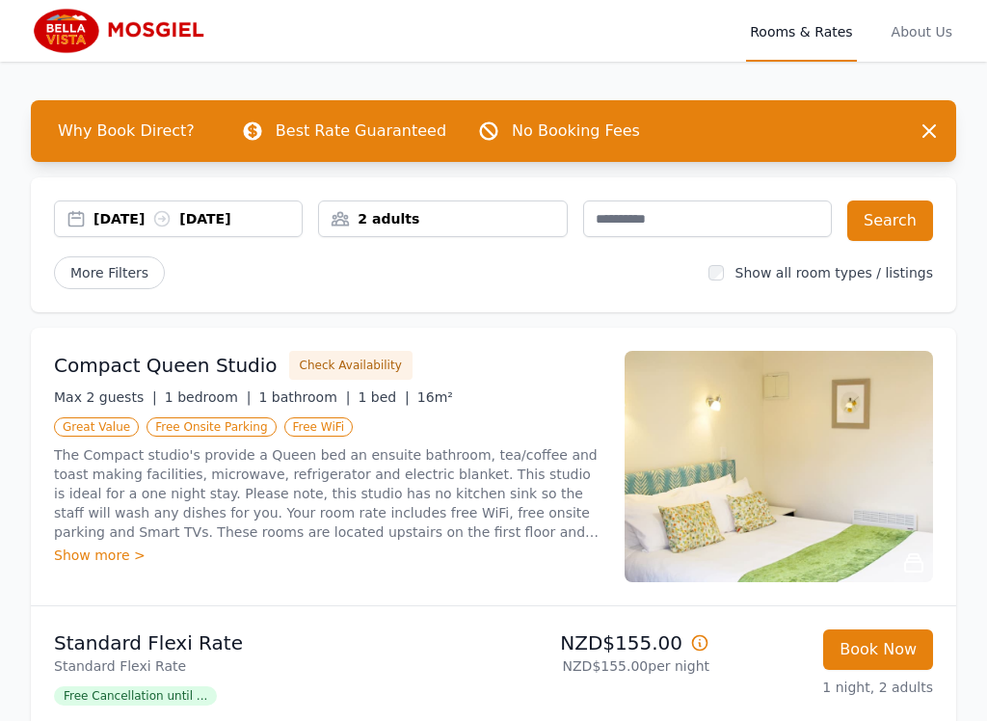
click at [913, 226] on button "Search" at bounding box center [890, 220] width 86 height 40
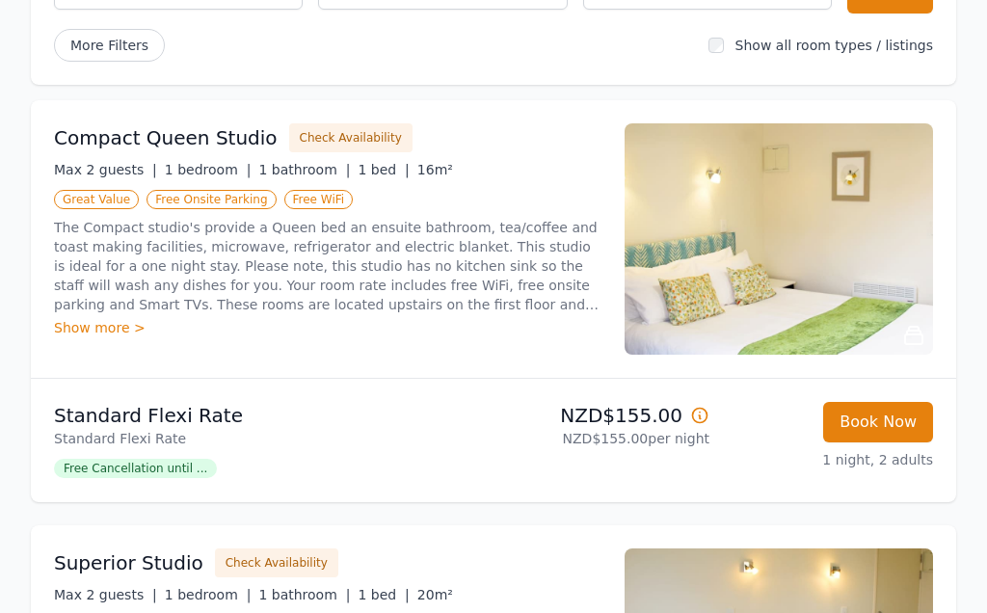
scroll to position [225, 0]
click at [338, 143] on button "Check Availability" at bounding box center [350, 139] width 123 height 29
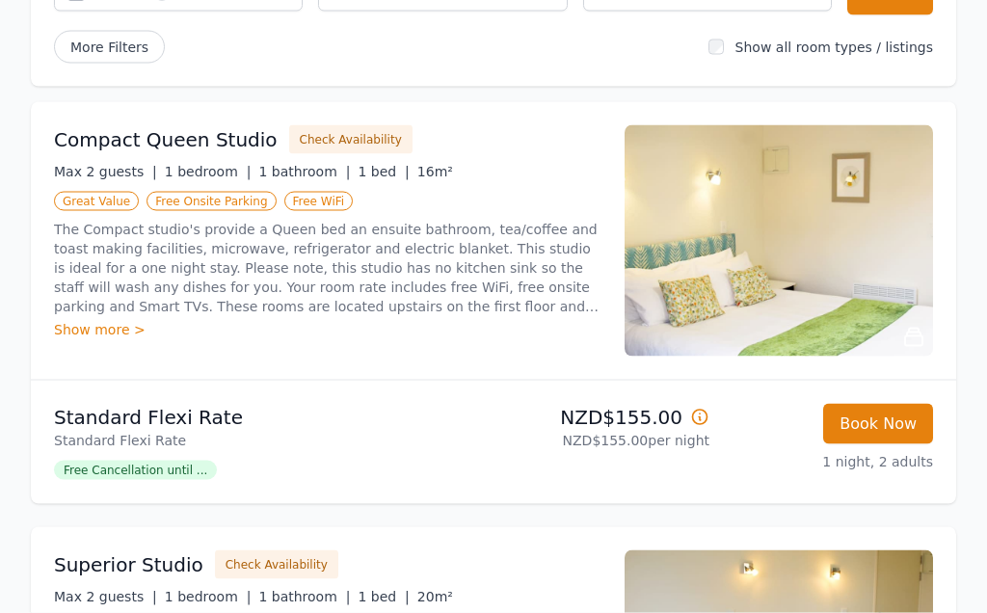
scroll to position [226, 0]
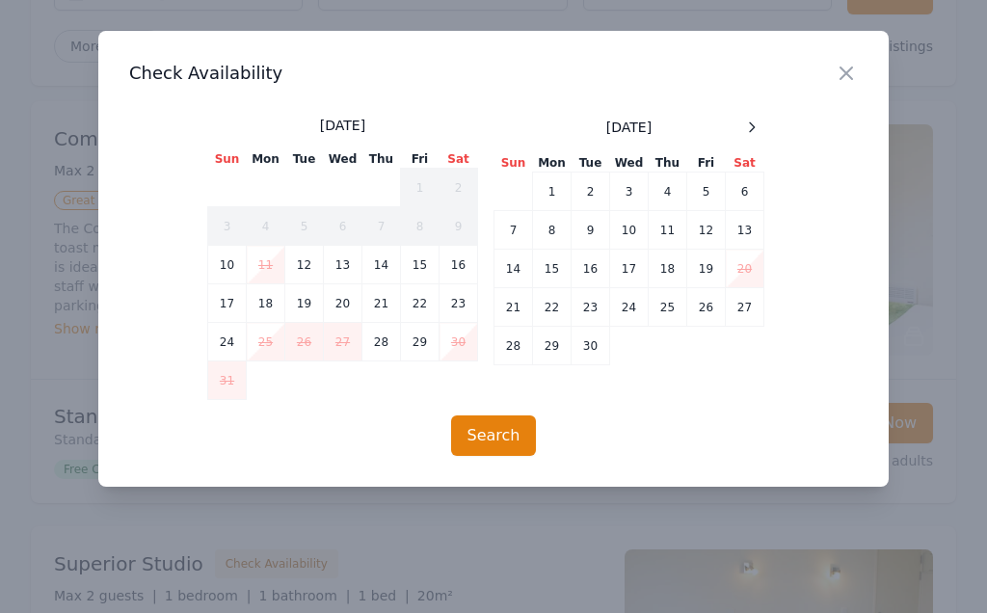
click at [848, 81] on icon "button" at bounding box center [845, 73] width 23 height 23
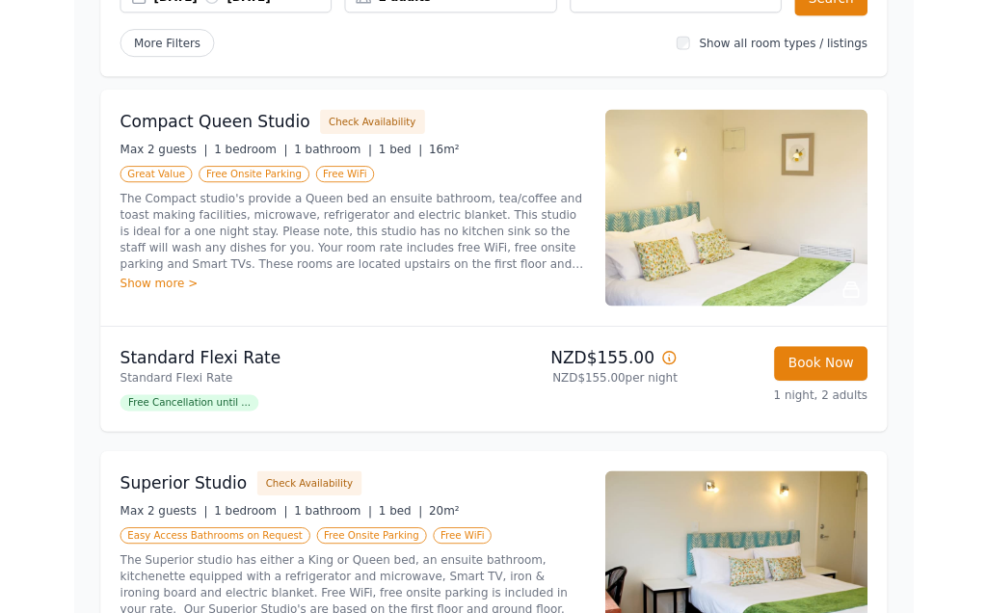
scroll to position [214, 0]
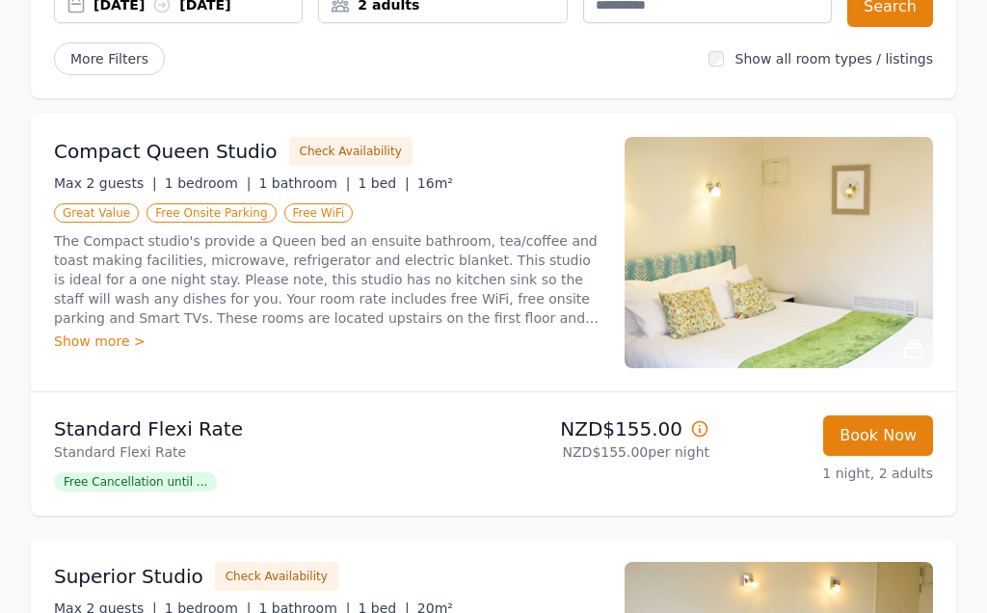
click at [900, 443] on button "Book Now" at bounding box center [878, 435] width 110 height 40
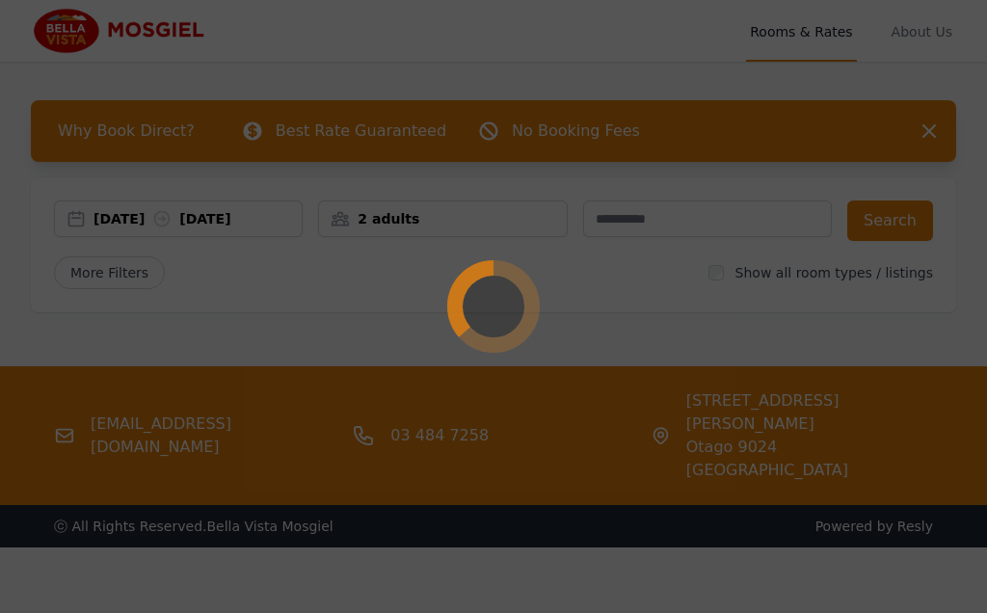
select select "**"
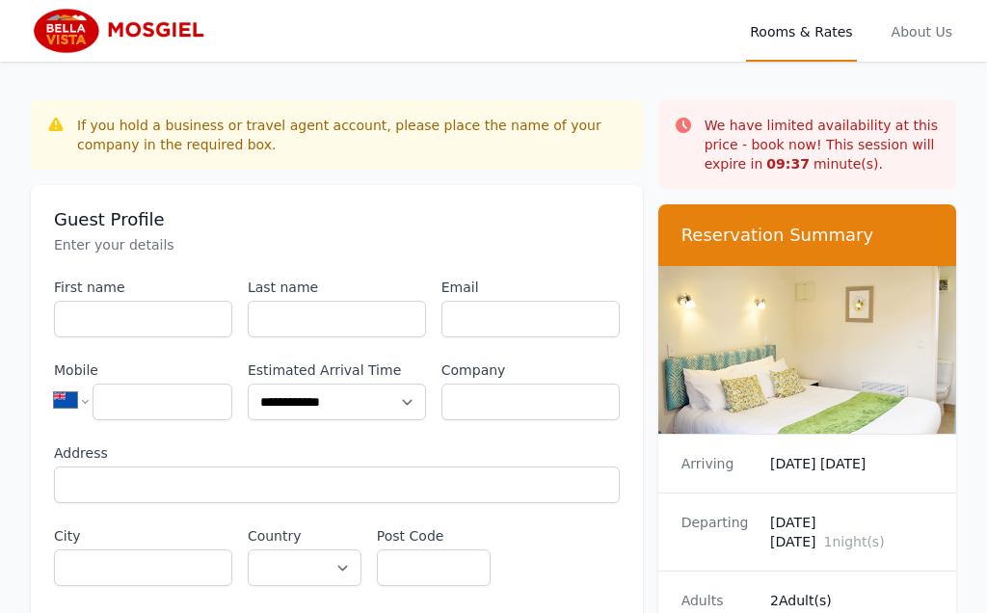
scroll to position [92, 0]
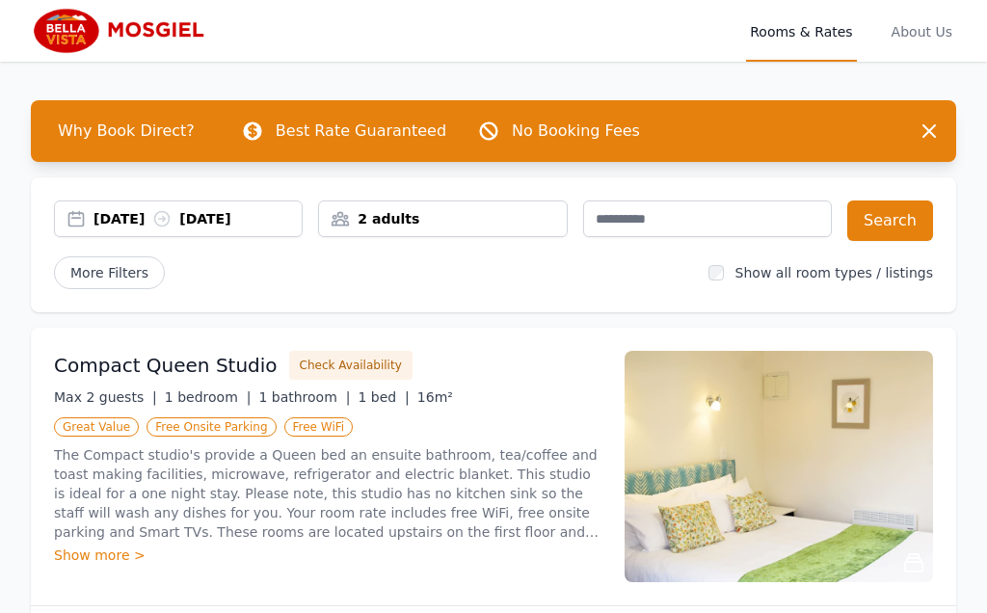
click at [371, 224] on div "2 adults" at bounding box center [442, 218] width 247 height 19
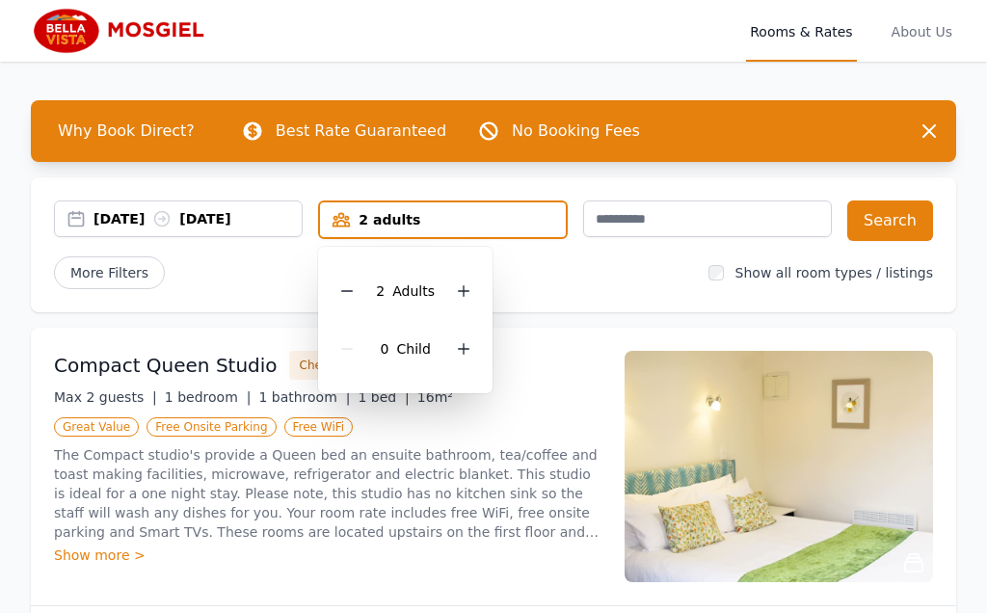
click at [462, 303] on div at bounding box center [463, 290] width 27 height 27
click at [465, 299] on div at bounding box center [463, 290] width 27 height 27
click at [461, 302] on div at bounding box center [463, 290] width 27 height 27
click at [921, 232] on button "Search" at bounding box center [890, 220] width 86 height 40
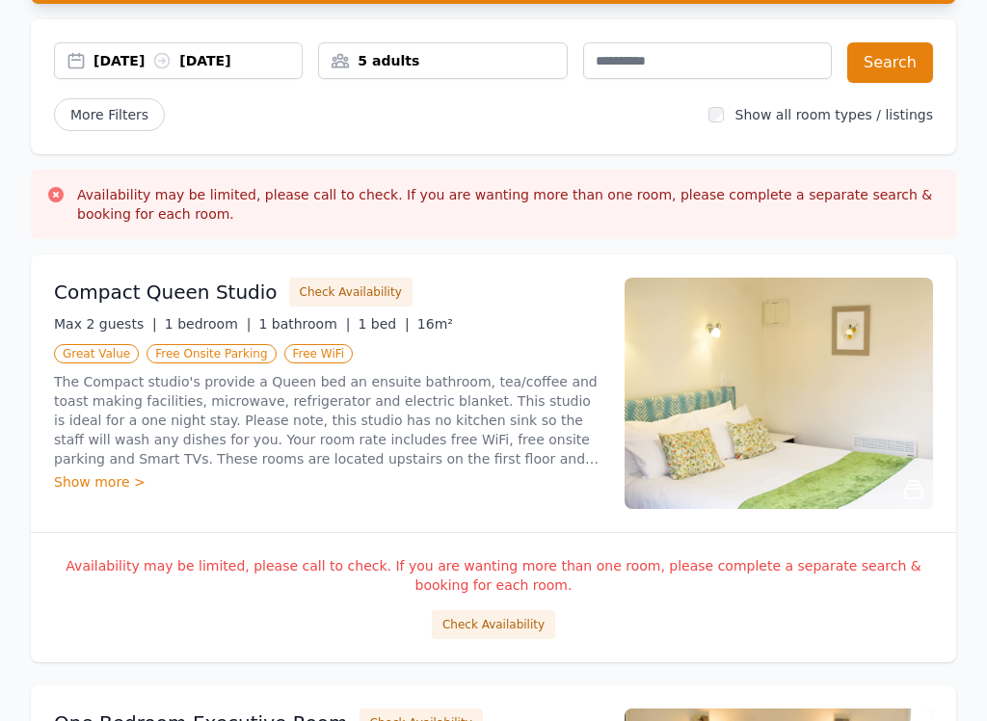
scroll to position [159, 0]
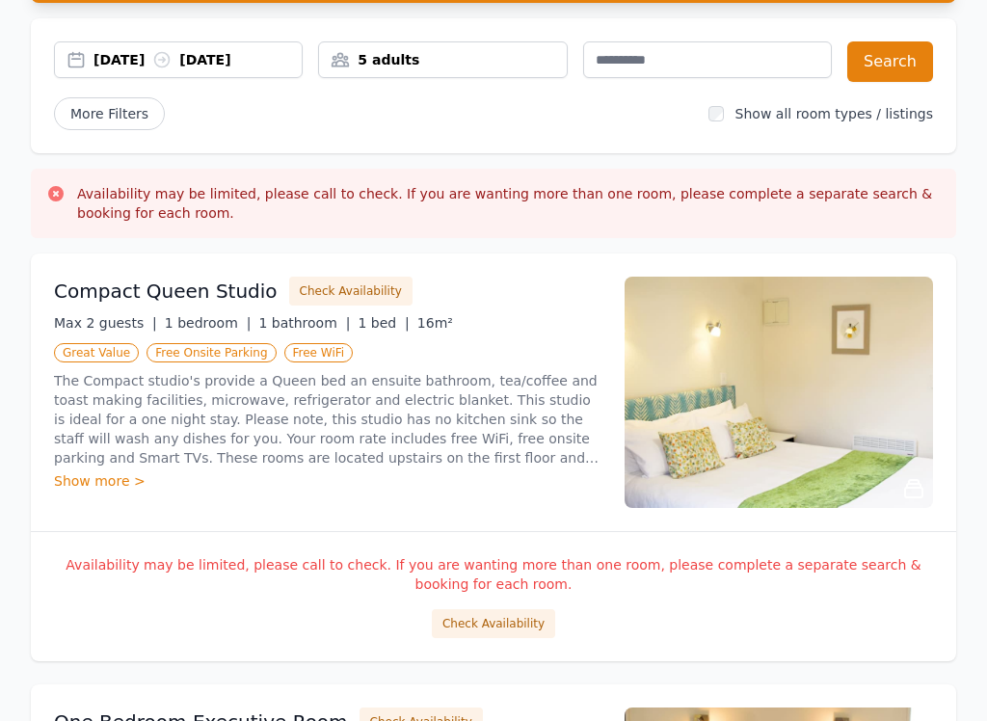
click at [519, 612] on button "Check Availability" at bounding box center [493, 623] width 123 height 29
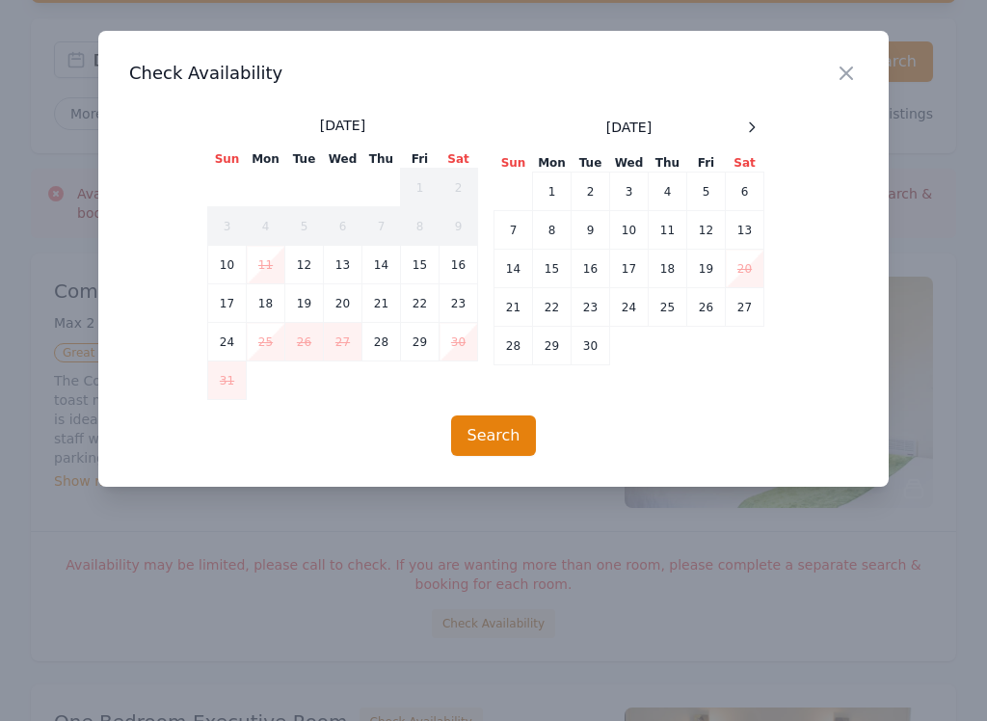
click at [752, 240] on td "13" at bounding box center [744, 230] width 39 height 39
click at [522, 277] on td "14" at bounding box center [513, 269] width 39 height 39
click at [503, 446] on button "Search" at bounding box center [494, 435] width 86 height 40
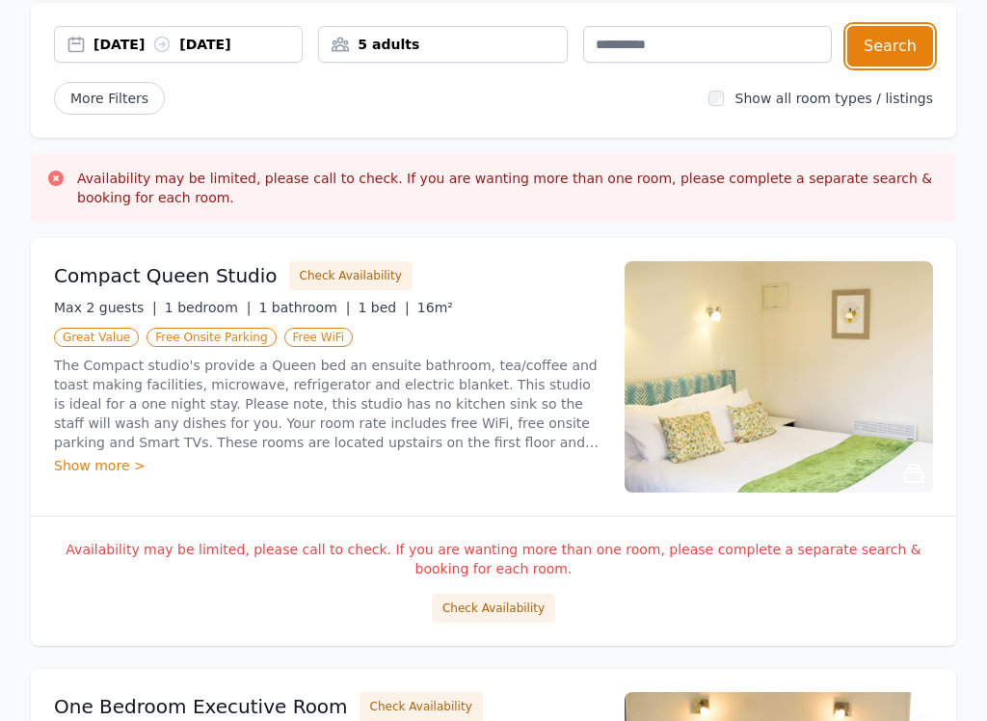
scroll to position [174, 0]
click at [91, 467] on div "Show more >" at bounding box center [327, 465] width 547 height 19
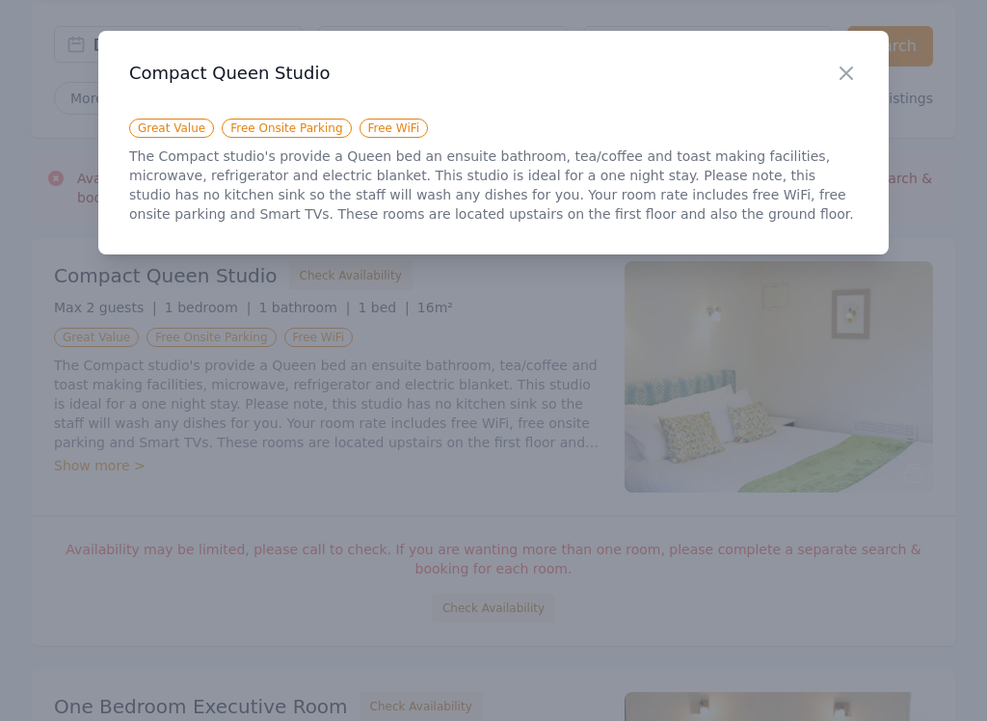
click at [855, 82] on icon "button" at bounding box center [845, 73] width 23 height 23
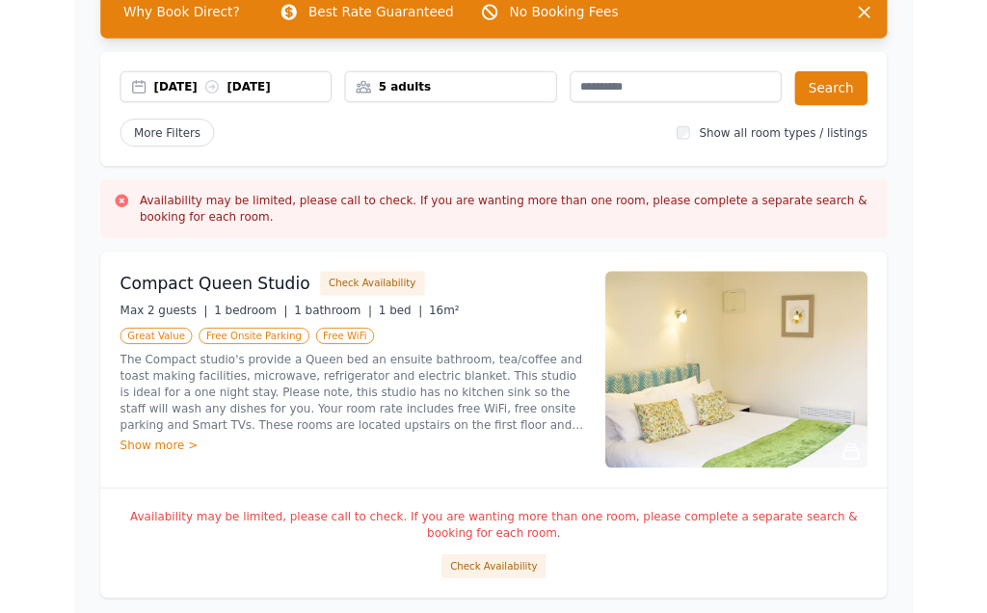
scroll to position [171, 0]
